Goal: Transaction & Acquisition: Purchase product/service

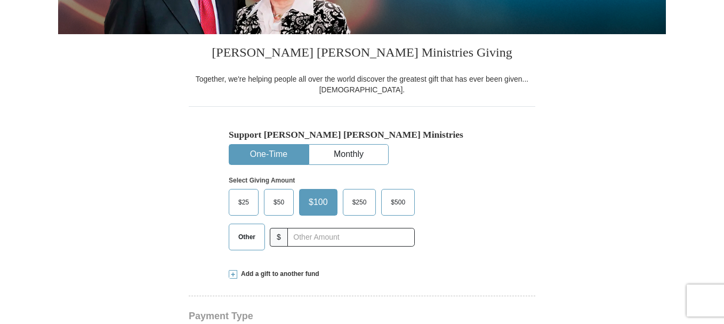
select select "NV"
click at [243, 234] on span "Other" at bounding box center [247, 237] width 28 height 16
click at [0, 0] on input "Other" at bounding box center [0, 0] width 0 height 0
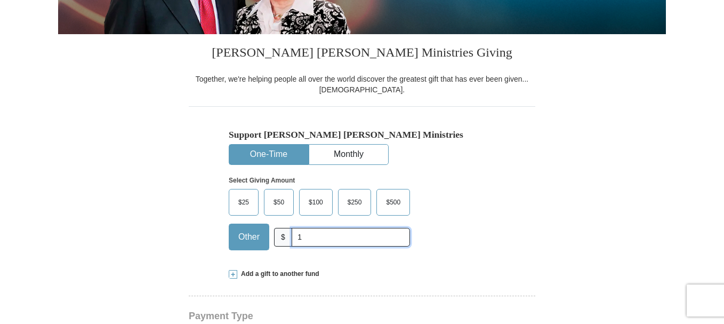
type input "125.00"
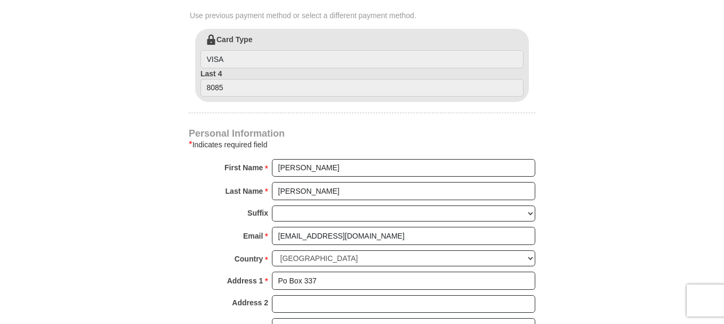
scroll to position [640, 0]
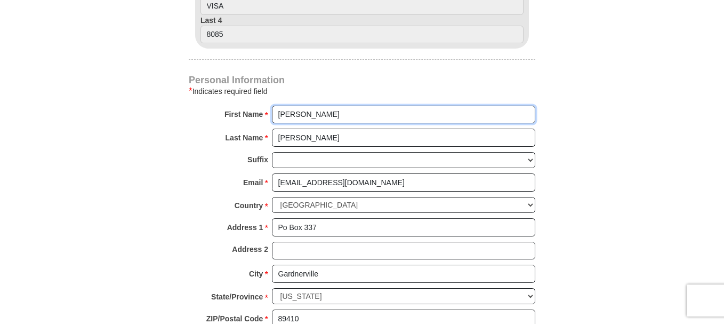
click at [300, 114] on input "Jerry" at bounding box center [404, 115] width 264 height 18
click at [293, 115] on input "Jerryand Ardis" at bounding box center [404, 115] width 264 height 18
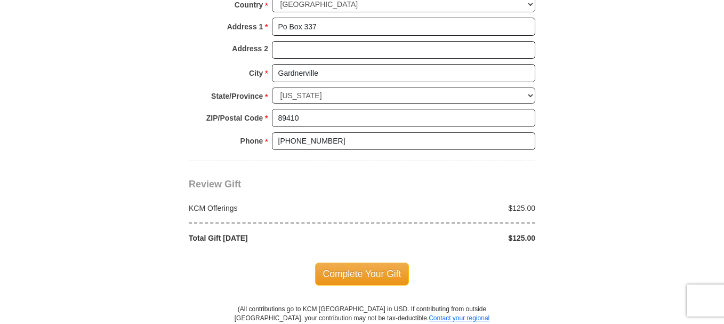
scroll to position [854, 0]
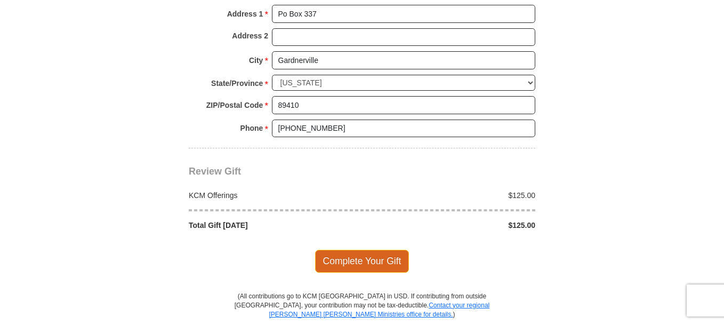
type input "Jerry and Ardis"
click at [355, 259] on span "Complete Your Gift" at bounding box center [362, 261] width 94 height 22
